Goal: Check status

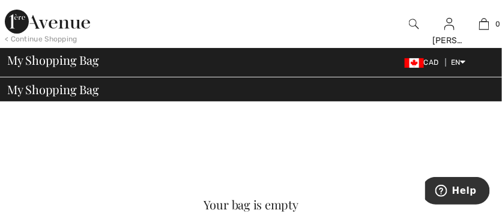
scroll to position [7, 0]
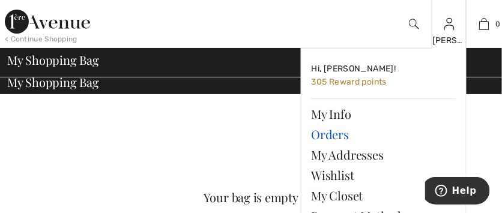
click at [330, 135] on link "Orders" at bounding box center [383, 134] width 145 height 20
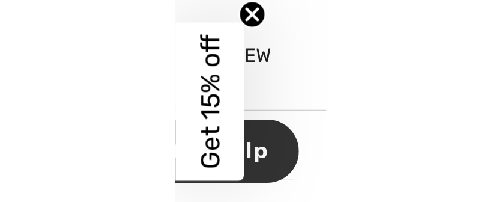
scroll to position [203, 0]
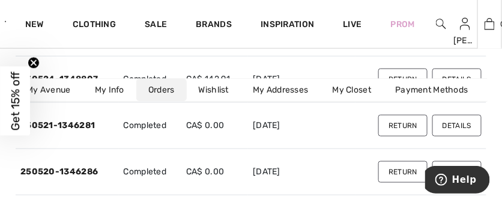
click at [500, 13] on div "0 Your bag is empty" at bounding box center [490, 24] width 25 height 48
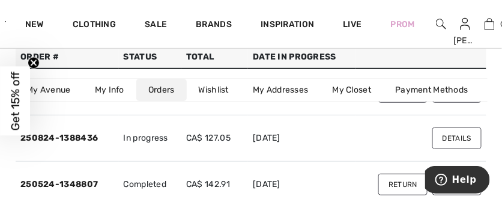
scroll to position [98, 0]
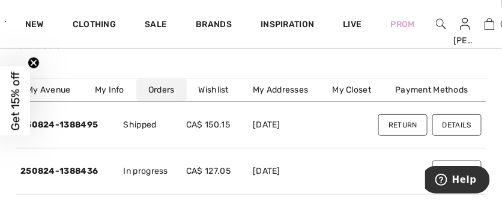
scroll to position [64, 0]
click at [85, 126] on link "250824-1388495" at bounding box center [59, 125] width 78 height 10
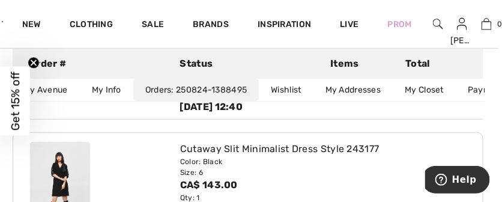
scroll to position [150, 3]
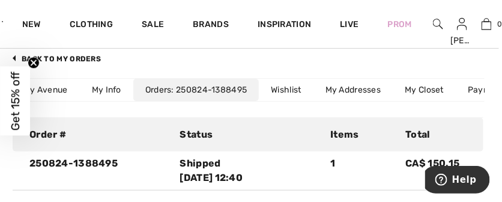
scroll to position [81, 0]
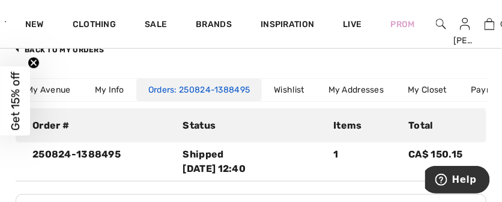
click at [178, 85] on link "250824-1388495" at bounding box center [213, 90] width 76 height 10
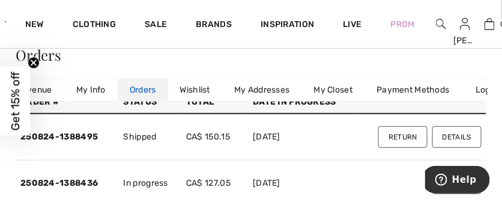
scroll to position [42, 0]
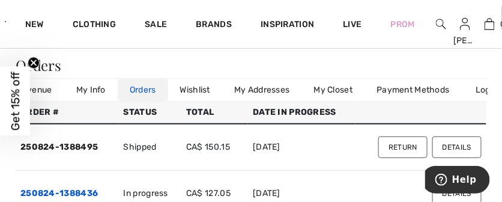
click at [88, 193] on link "250824-1388436" at bounding box center [59, 193] width 78 height 10
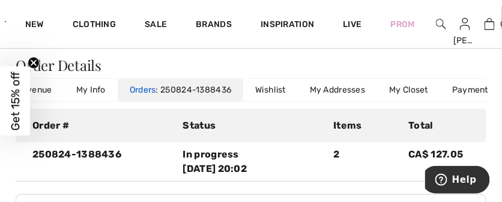
click at [109, 158] on div "250824-1388436" at bounding box center [100, 161] width 151 height 29
click at [100, 156] on div "250824-1388436" at bounding box center [100, 161] width 151 height 29
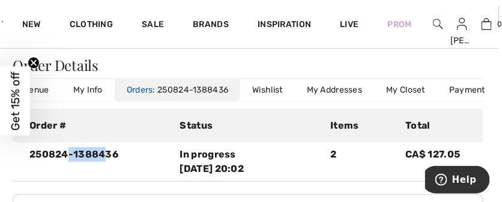
drag, startPoint x: 102, startPoint y: 154, endPoint x: 70, endPoint y: 149, distance: 32.9
click at [70, 149] on div "250824-1388436" at bounding box center [97, 161] width 151 height 29
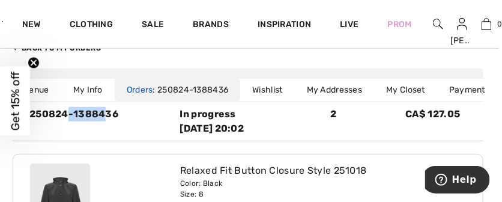
scroll to position [112, 3]
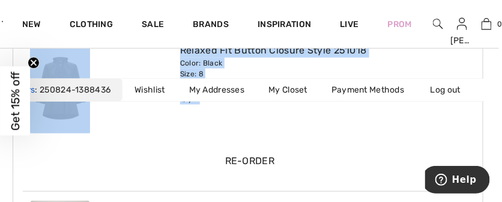
scroll to position [25, 3]
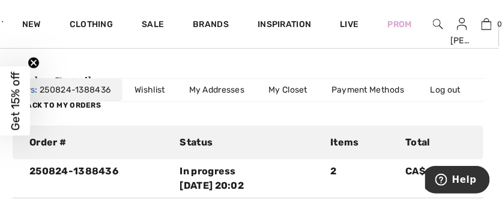
click at [228, 186] on div "In progress 2025-08-24 20:02" at bounding box center [248, 178] width 136 height 29
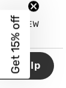
scroll to position [206, 3]
